Goal: Task Accomplishment & Management: Manage account settings

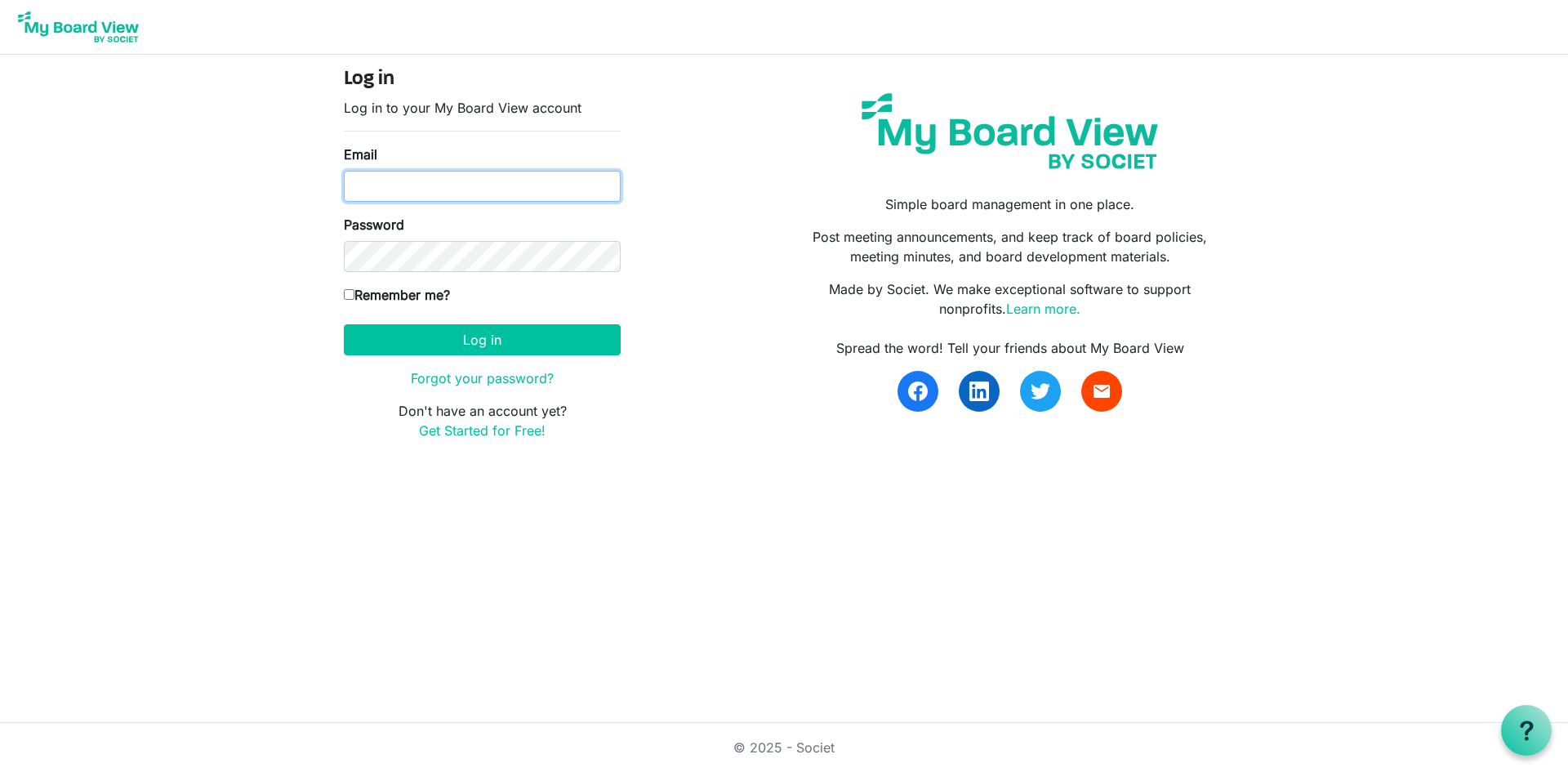
click at [362, 187] on input "Email" at bounding box center [482, 186] width 277 height 31
type input "[EMAIL_ADDRESS][DOMAIN_NAME]"
click at [381, 274] on form "Log in Log in to your My Board View account Email kbrewer@atlasscholars.com Pas…" at bounding box center [482, 254] width 277 height 372
click at [344, 324] on button "Log in" at bounding box center [482, 339] width 277 height 31
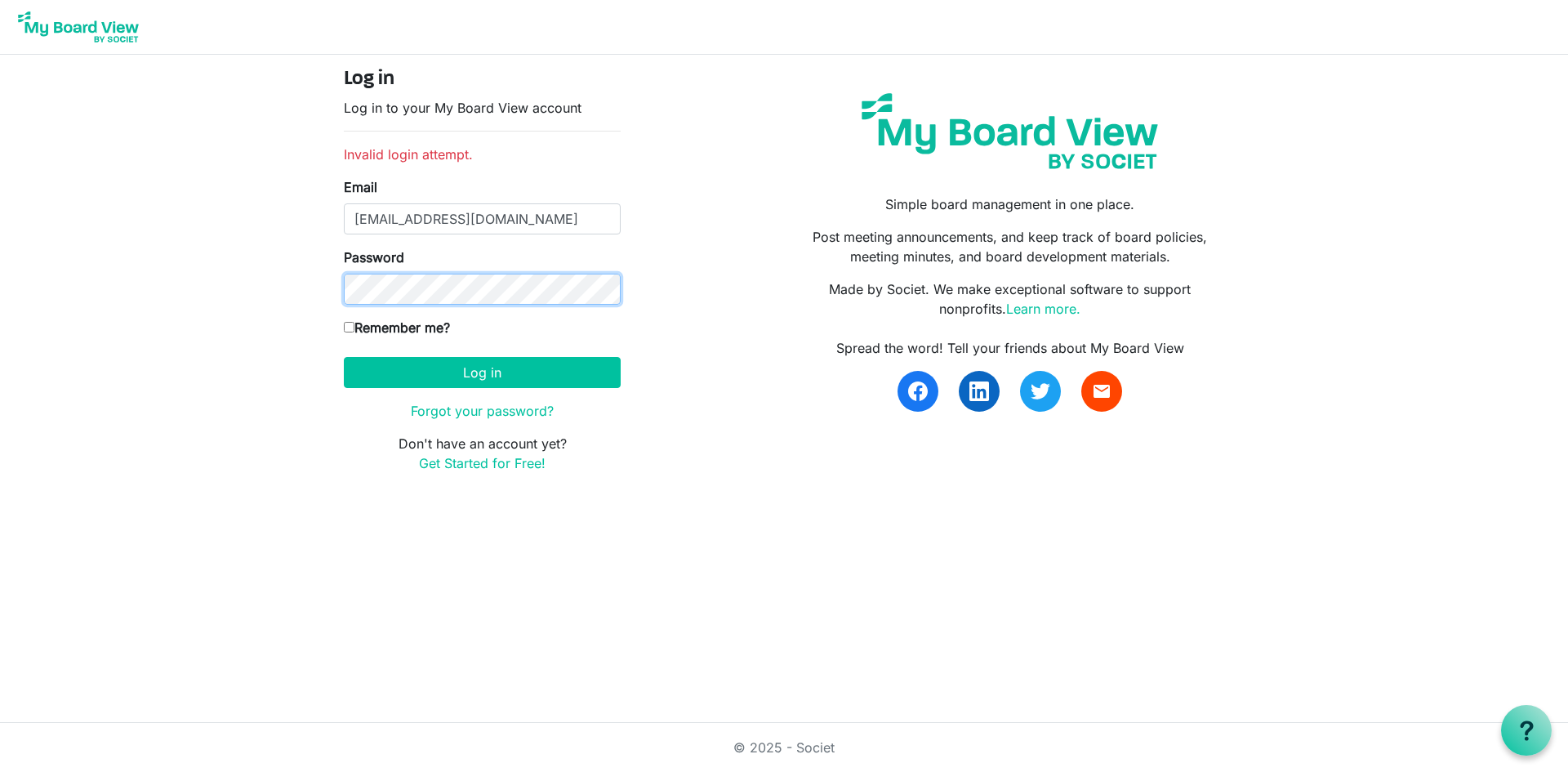
click at [344, 357] on button "Log in" at bounding box center [482, 372] width 277 height 31
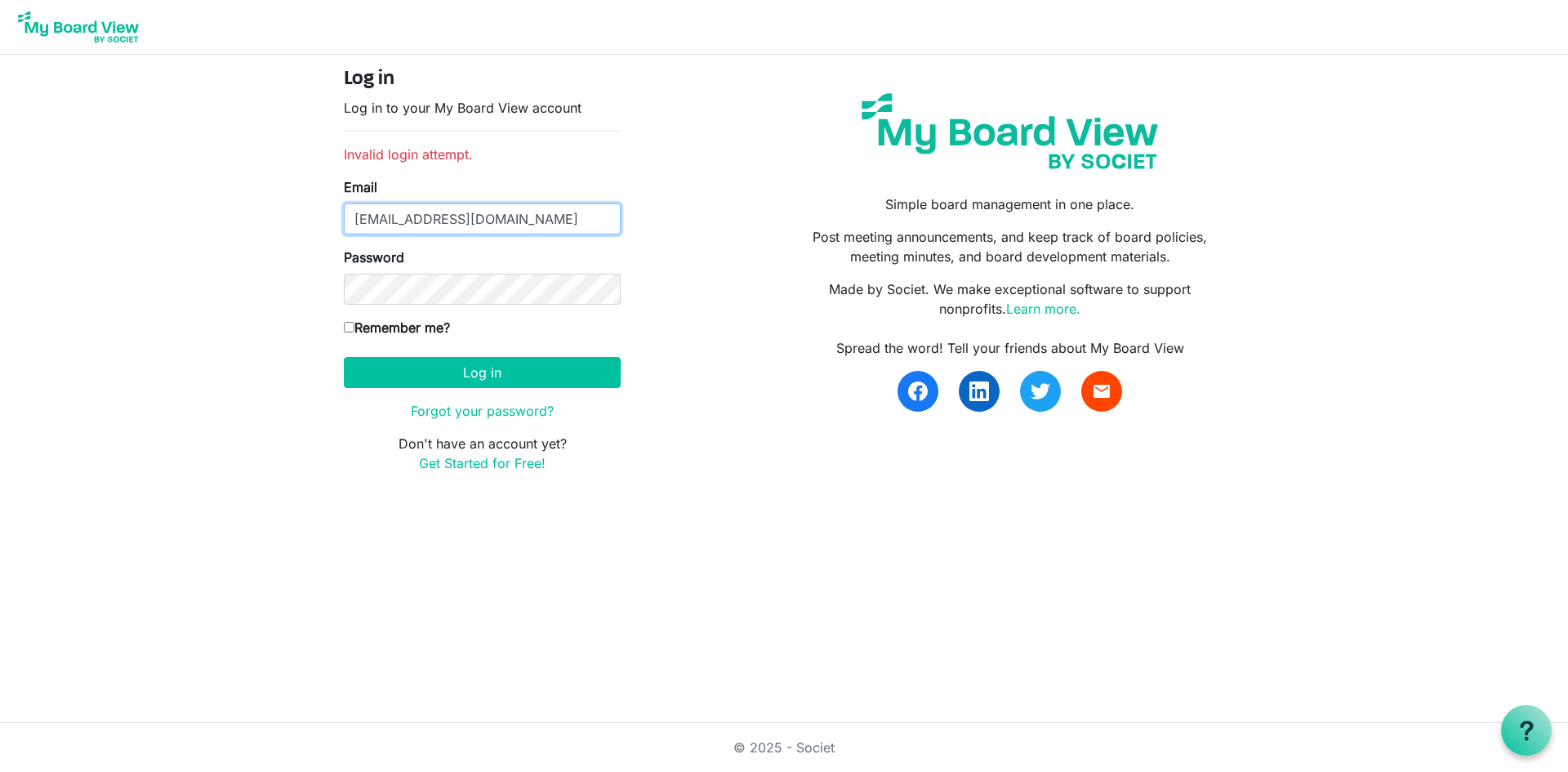
drag, startPoint x: 542, startPoint y: 220, endPoint x: 19, endPoint y: 207, distance: 523.2
click at [19, 207] on body "Log in Log in to your My Board View account Invalid login attempt. Email kbrewe…" at bounding box center [784, 249] width 1568 height 500
click at [719, 446] on div "Log in Log in to your My Board View account Invalid login attempt. Email kbrewe…" at bounding box center [784, 277] width 905 height 418
click at [102, 23] on img at bounding box center [79, 27] width 130 height 41
